Goal: Information Seeking & Learning: Learn about a topic

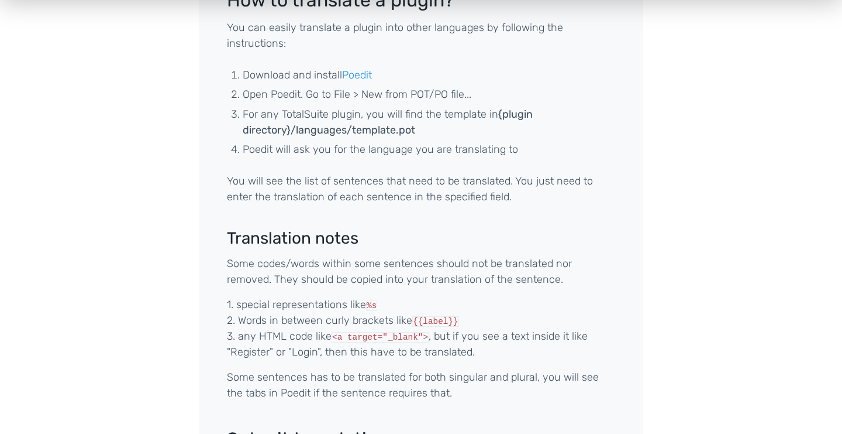
click at [662, 219] on div "We believe that TotalSuite community is the most powerful aspect of TotalSuite,…" at bounding box center [421, 259] width 667 height 853
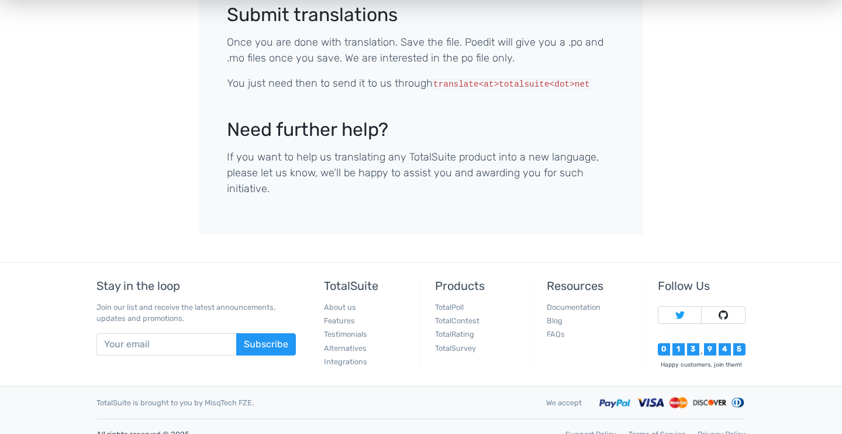
scroll to position [701, 0]
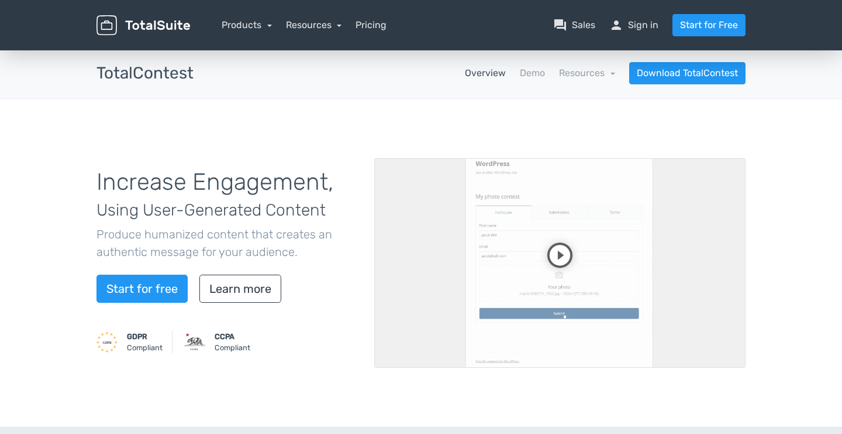
click at [787, 152] on div "Increase Engagement, Using User-Generated Content Produce humanized content tha…" at bounding box center [421, 263] width 842 height 328
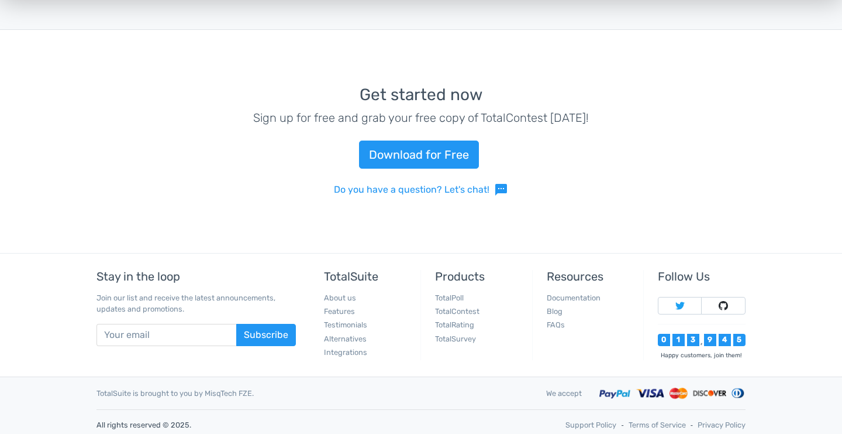
scroll to position [2499, 0]
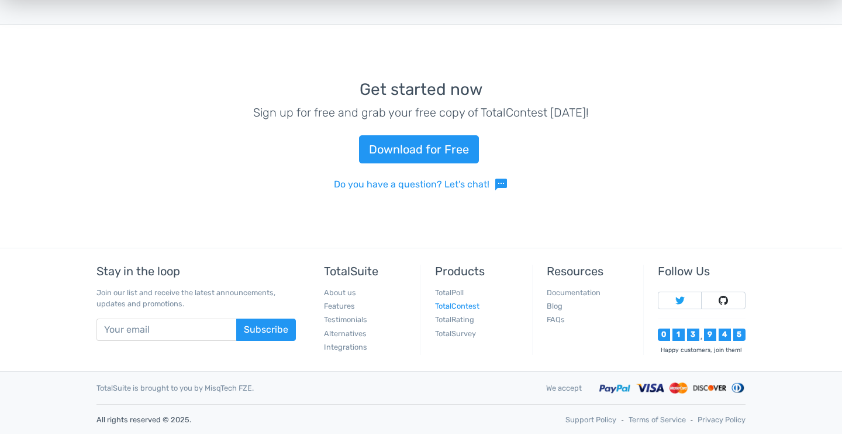
click at [455, 308] on link "TotalContest" at bounding box center [457, 305] width 44 height 9
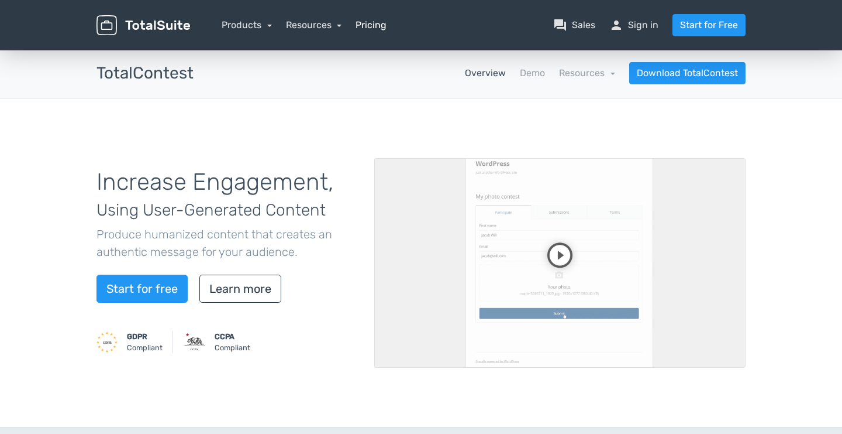
click at [369, 25] on link "Pricing" at bounding box center [371, 25] width 31 height 14
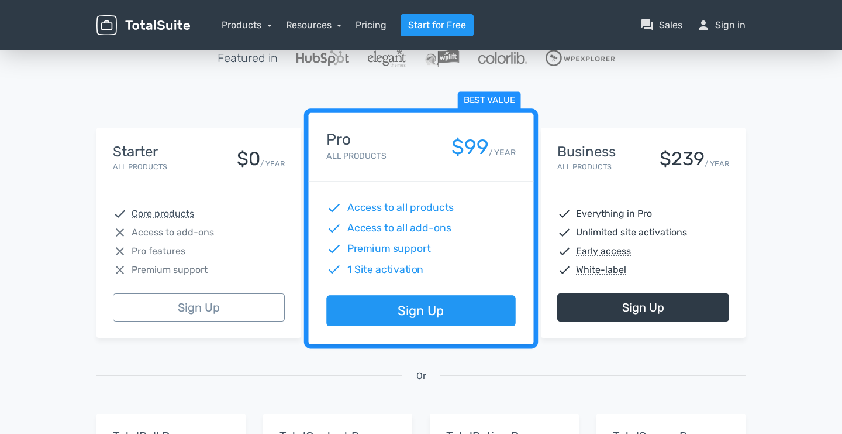
scroll to position [117, 0]
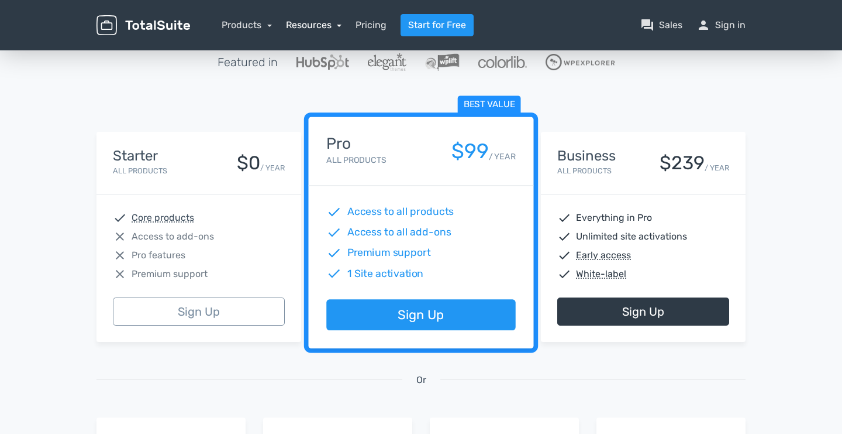
click at [331, 23] on link "Resources" at bounding box center [314, 24] width 56 height 11
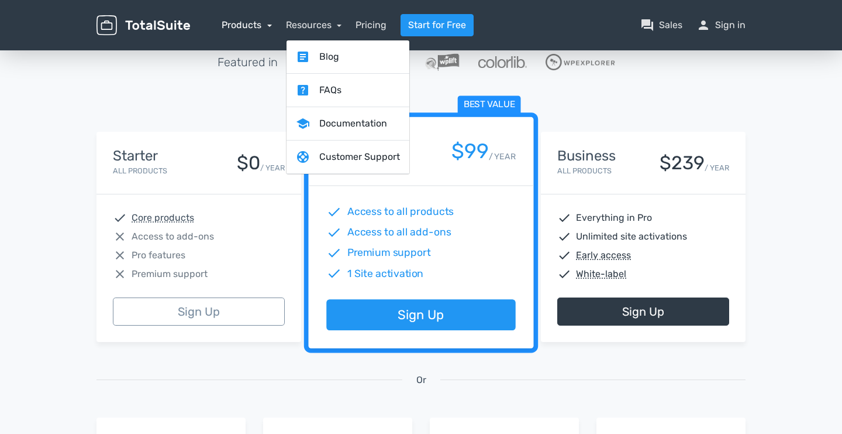
click at [265, 25] on link "Products" at bounding box center [247, 24] width 50 height 11
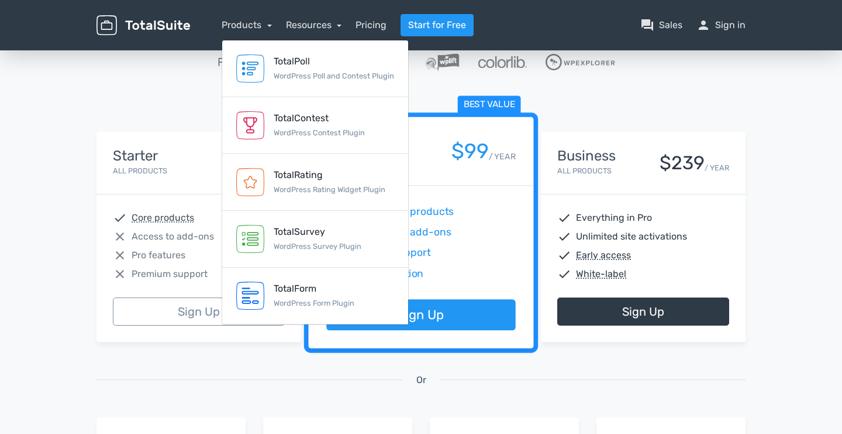
click at [815, 342] on div "13,945 Happy Customers, Join them Today! Excellent 5/5 based on 101 reviews Fea…" at bounding box center [421, 315] width 842 height 768
